Goal: Transaction & Acquisition: Purchase product/service

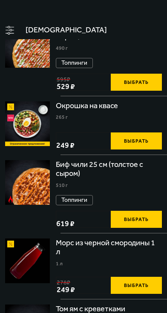
type input "[PERSON_NAME][STREET_ADDRESS][PERSON_NAME]"
click at [0, 0] on link "Роллы" at bounding box center [0, 0] width 0 height 0
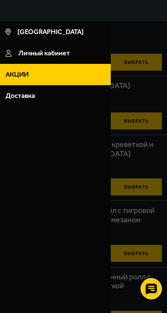
click at [81, 228] on div at bounding box center [83, 177] width 167 height 313
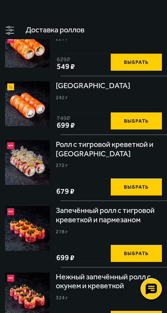
click at [0, 0] on img at bounding box center [0, 0] width 0 height 0
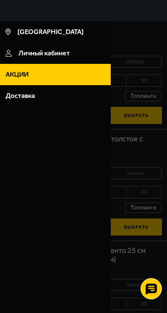
click at [0, 0] on span "Акции" at bounding box center [0, 0] width 0 height 0
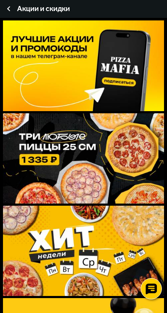
click at [0, 0] on img at bounding box center [0, 0] width 0 height 0
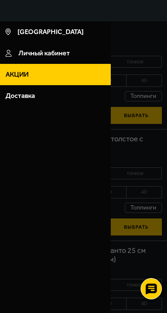
drag, startPoint x: 569, startPoint y: 103, endPoint x: 585, endPoint y: 151, distance: 50.9
click at [166, 124] on div at bounding box center [83, 177] width 167 height 313
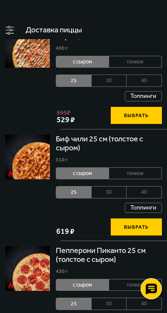
click at [162, 68] on li "тонкое" at bounding box center [135, 62] width 53 height 12
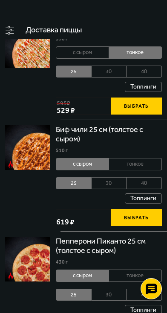
click at [109, 58] on li "с сыром" at bounding box center [82, 52] width 53 height 12
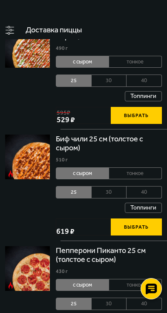
click at [162, 68] on li "тонкое" at bounding box center [135, 62] width 53 height 12
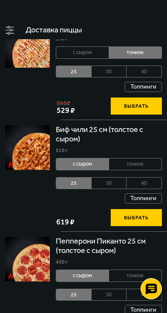
click at [109, 58] on li "с сыром" at bounding box center [82, 52] width 53 height 12
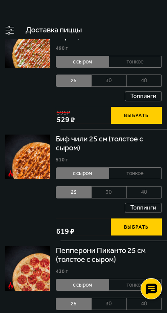
click at [162, 86] on li "40" at bounding box center [143, 80] width 35 height 12
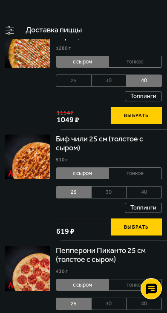
click at [127, 86] on li "30" at bounding box center [108, 80] width 35 height 12
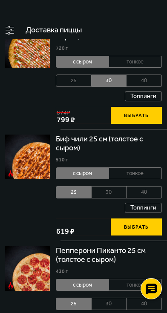
click at [91, 86] on li "25" at bounding box center [74, 80] width 36 height 12
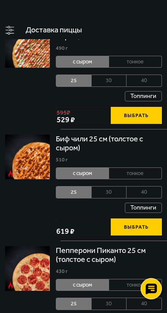
click at [162, 86] on li "40" at bounding box center [143, 80] width 35 height 12
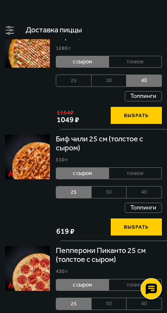
click at [91, 86] on li "25" at bounding box center [74, 80] width 36 height 12
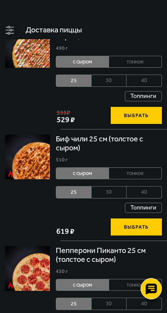
click at [162, 124] on button "Выбрать" at bounding box center [136, 115] width 51 height 17
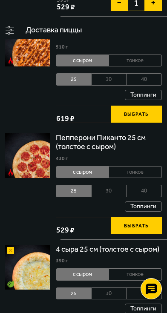
scroll to position [43, 0]
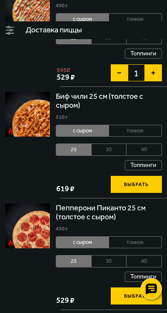
click at [162, 25] on li "тонкое" at bounding box center [135, 19] width 53 height 12
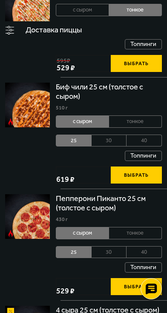
click at [109, 16] on li "с сыром" at bounding box center [82, 10] width 53 height 12
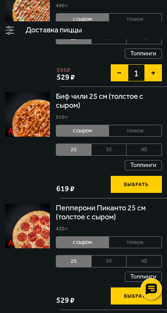
click at [162, 25] on li "тонкое" at bounding box center [135, 19] width 53 height 12
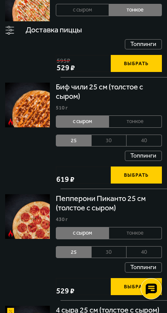
click at [109, 16] on li "с сыром" at bounding box center [82, 10] width 53 height 12
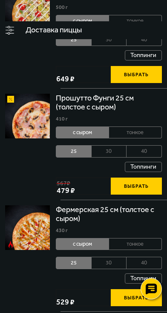
scroll to position [936, 0]
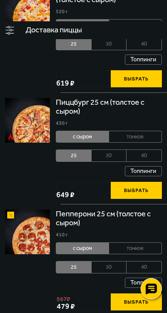
scroll to position [1149, 0]
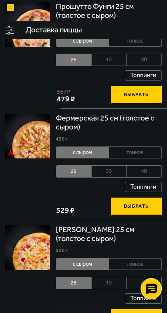
scroll to position [1004, 0]
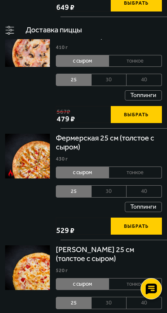
click at [0, 0] on img at bounding box center [0, 0] width 0 height 0
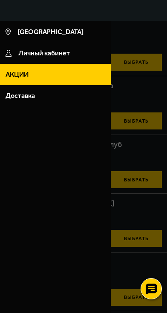
click at [166, 138] on div at bounding box center [83, 177] width 167 height 313
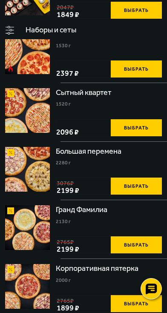
scroll to position [1319, 0]
